Goal: Transaction & Acquisition: Purchase product/service

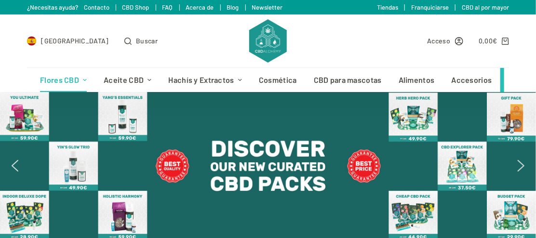
click at [59, 84] on link "Flores CBD" at bounding box center [64, 80] width 64 height 24
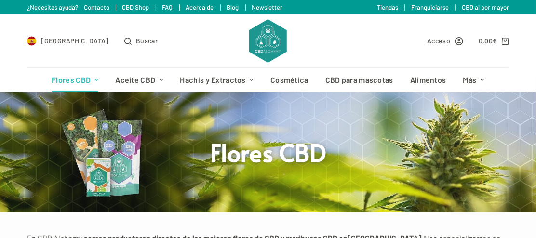
click at [96, 80] on icon "Menú de cabecera" at bounding box center [96, 80] width 4 height 4
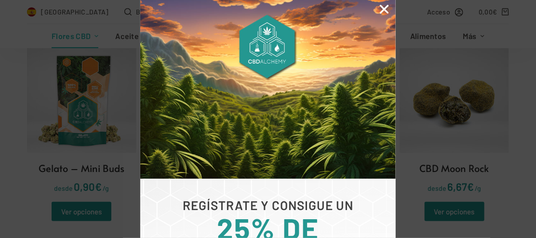
click at [385, 9] on icon "Close" at bounding box center [384, 9] width 13 height 13
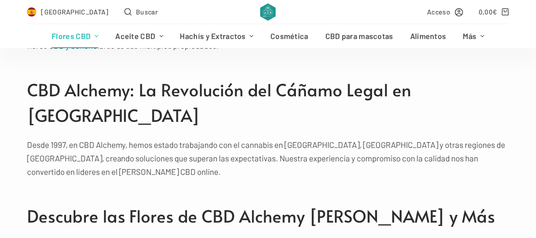
scroll to position [1895, 0]
